Goal: Find specific page/section: Find specific page/section

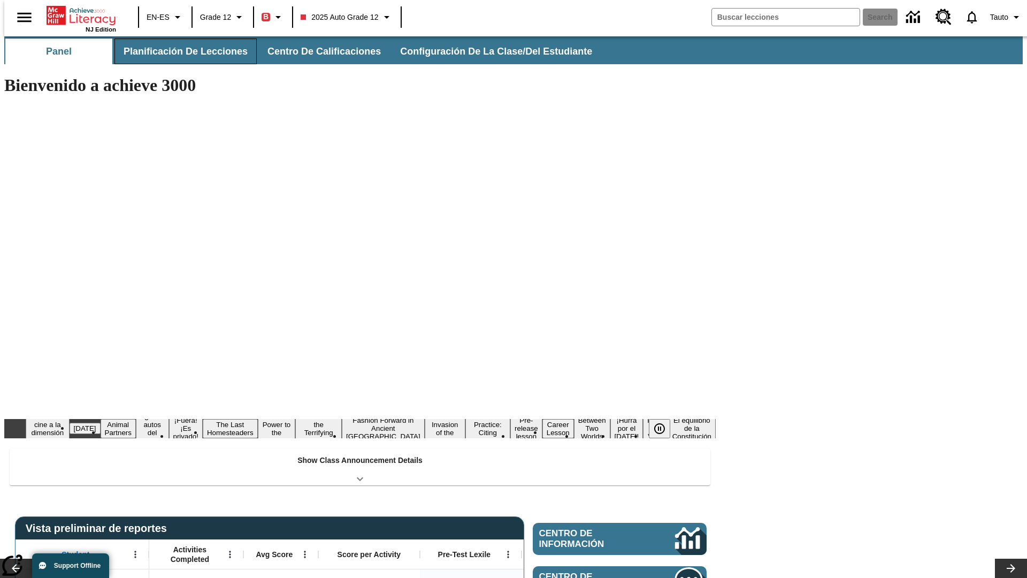
click at [179, 51] on button "Planificación de lecciones" at bounding box center [186, 52] width 142 height 26
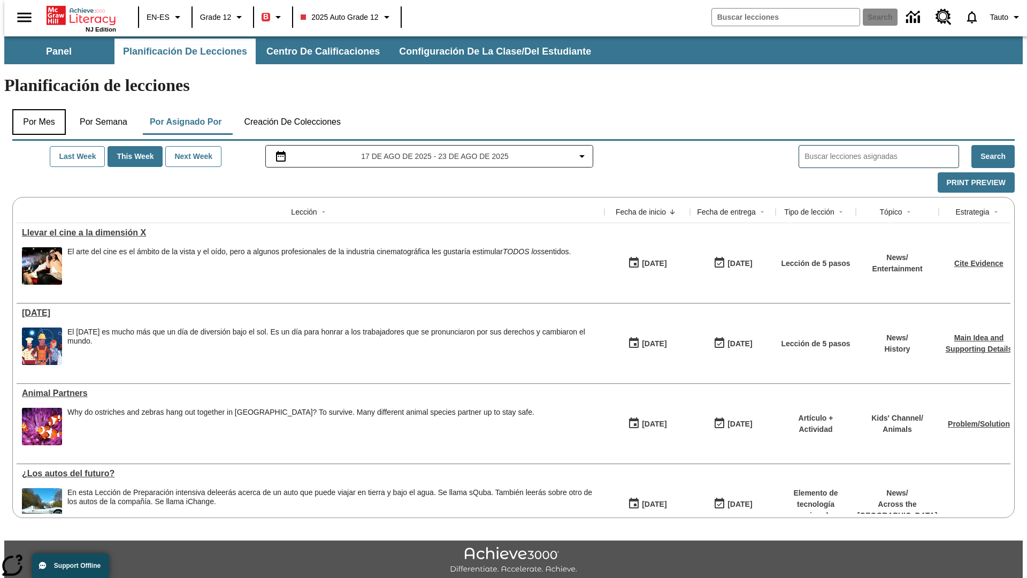
click at [35, 109] on button "Por mes" at bounding box center [39, 122] width 54 height 26
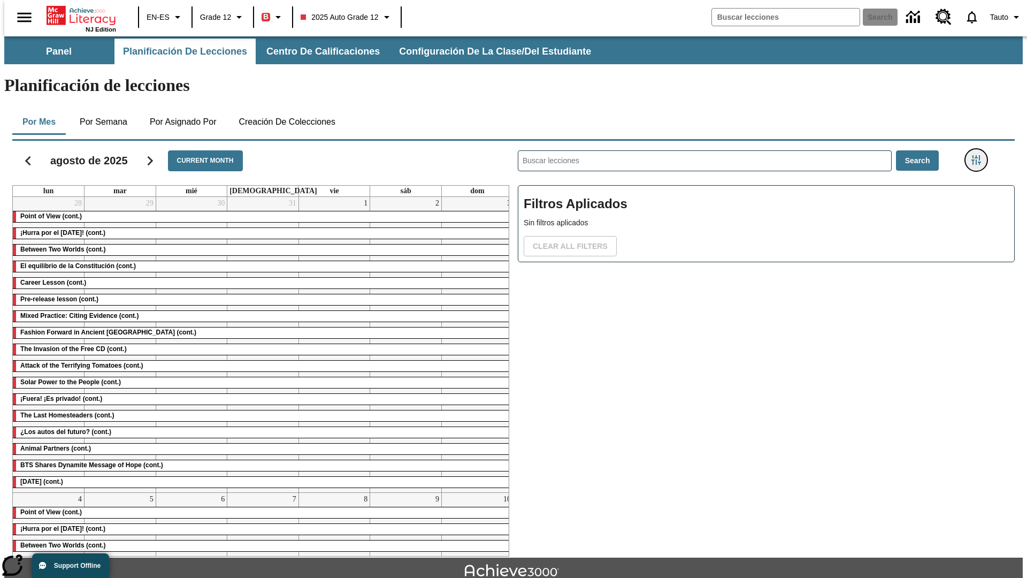
click at [980, 155] on icon "Menú lateral de filtros" at bounding box center [977, 160] width 10 height 10
